Goal: Transaction & Acquisition: Purchase product/service

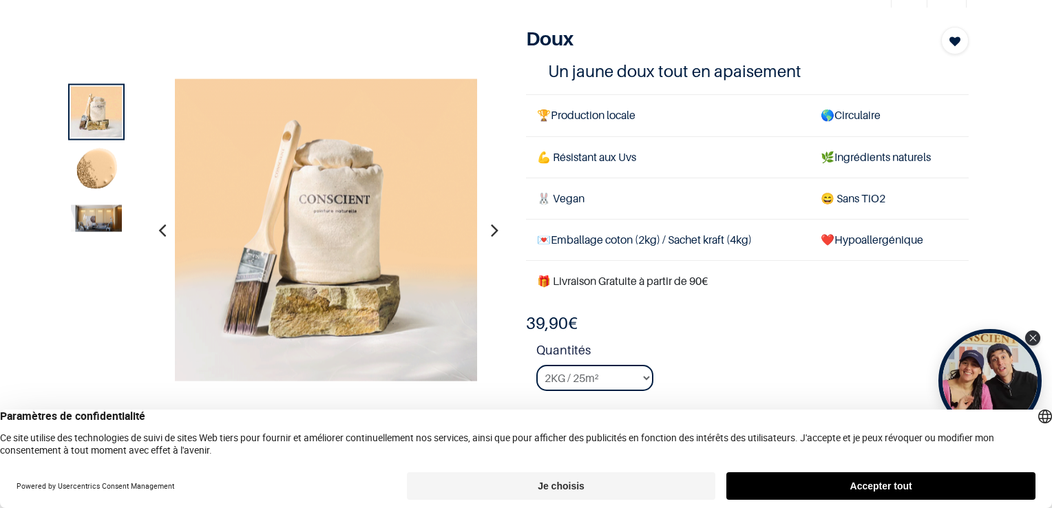
scroll to position [27, 0]
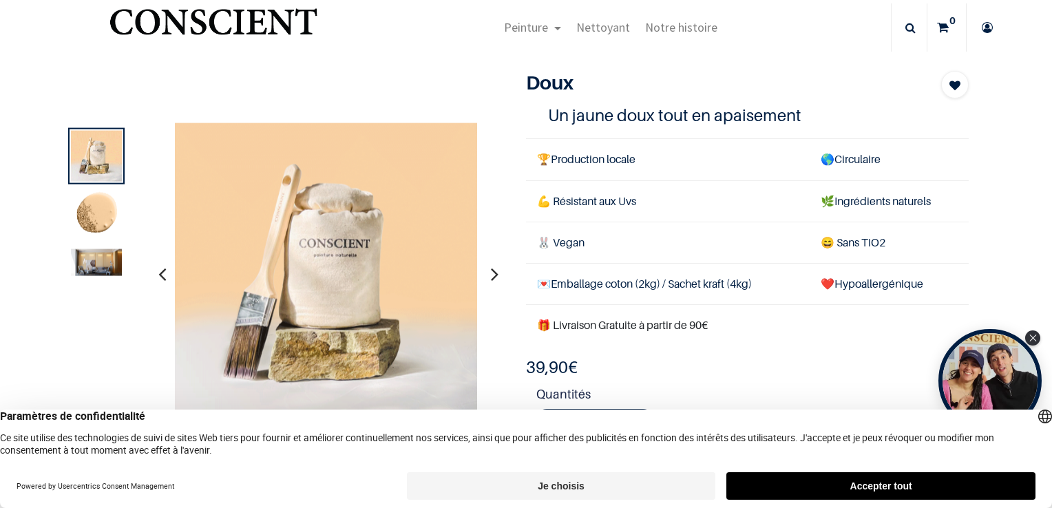
click at [491, 272] on icon "button" at bounding box center [495, 273] width 8 height 37
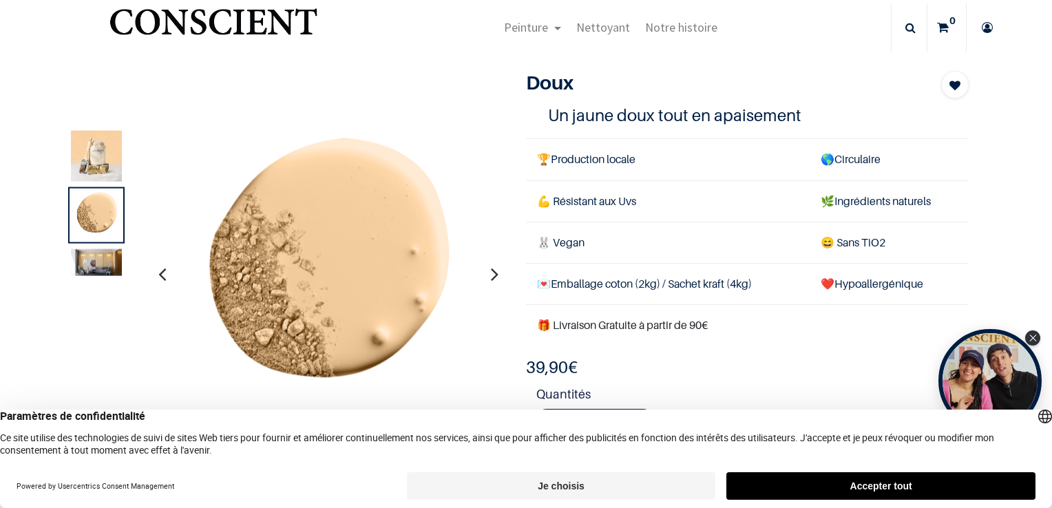
click at [491, 272] on icon "button" at bounding box center [495, 273] width 8 height 37
